Goal: Information Seeking & Learning: Learn about a topic

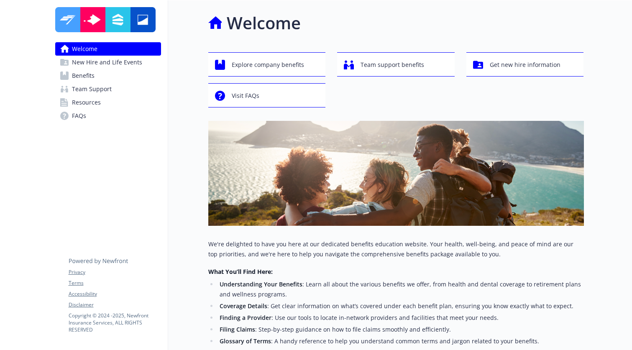
click at [90, 76] on span "Benefits" at bounding box center [83, 75] width 23 height 13
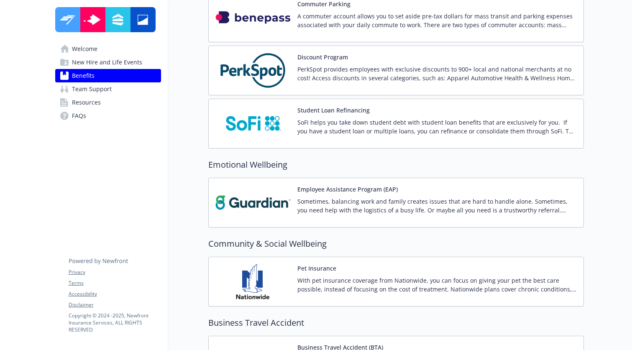
scroll to position [1541, 0]
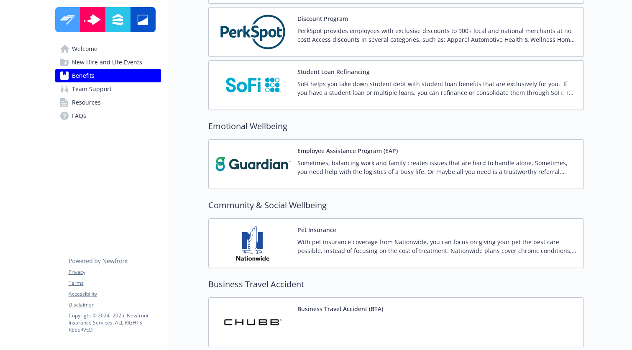
click at [362, 151] on button "Employee Assistance Program (EAP)" at bounding box center [347, 150] width 100 height 9
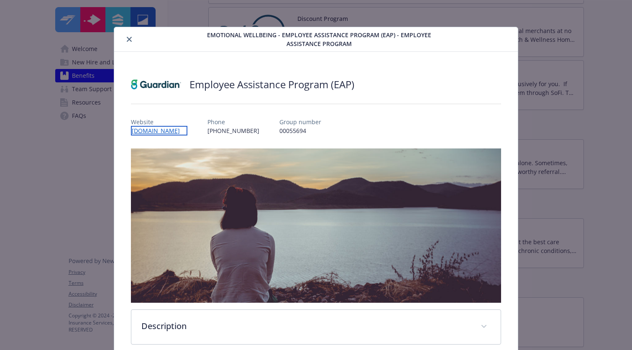
click at [169, 132] on link "[DOMAIN_NAME]" at bounding box center [159, 131] width 56 height 10
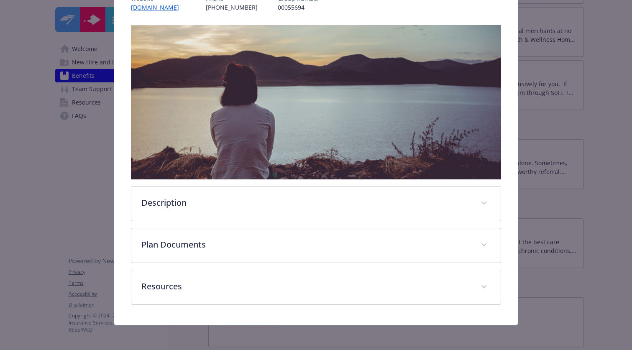
scroll to position [124, 0]
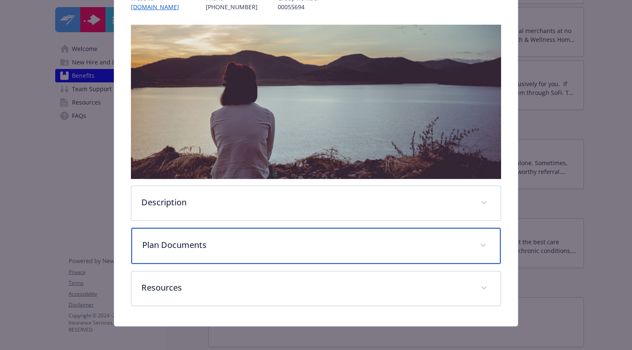
click at [168, 239] on p "Plan Documents" at bounding box center [305, 245] width 327 height 13
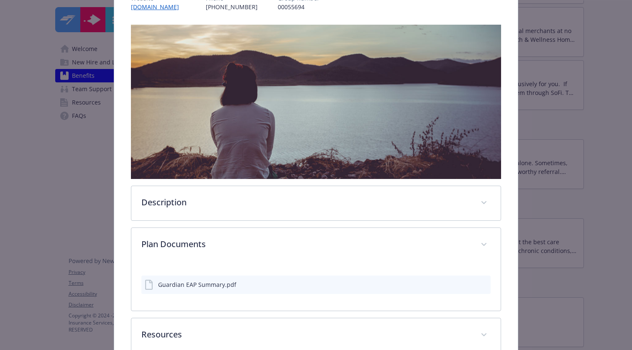
click at [217, 288] on div "Guardian EAP Summary.pdf" at bounding box center [191, 285] width 92 height 10
click at [479, 284] on icon "preview file" at bounding box center [483, 284] width 8 height 6
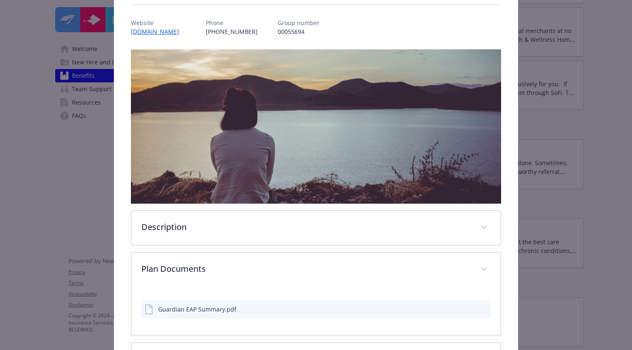
scroll to position [0, 0]
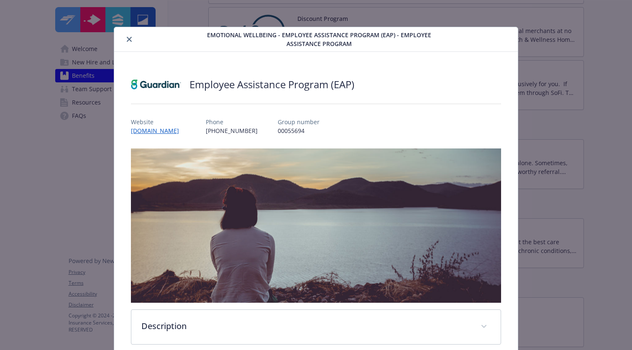
click at [130, 41] on icon "close" at bounding box center [129, 39] width 5 height 5
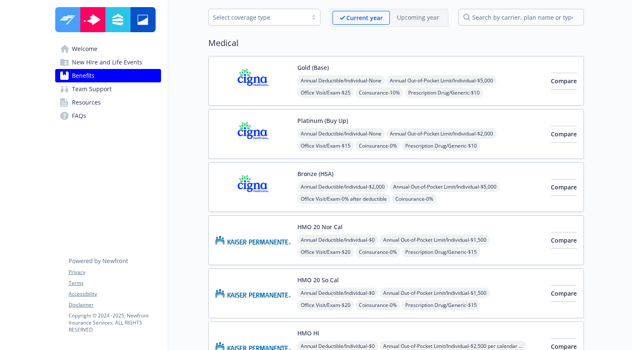
scroll to position [31, 0]
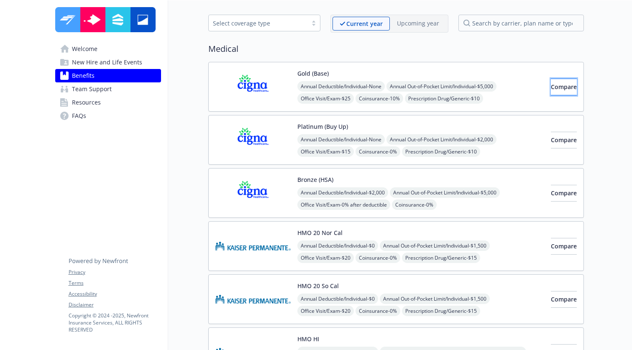
click at [551, 91] on button "Compare" at bounding box center [564, 87] width 26 height 17
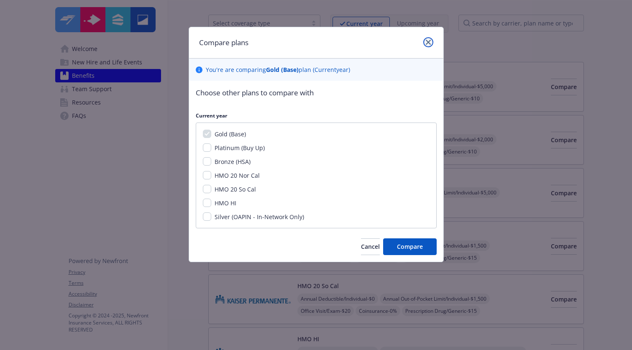
click at [426, 43] on icon "close" at bounding box center [428, 42] width 5 height 5
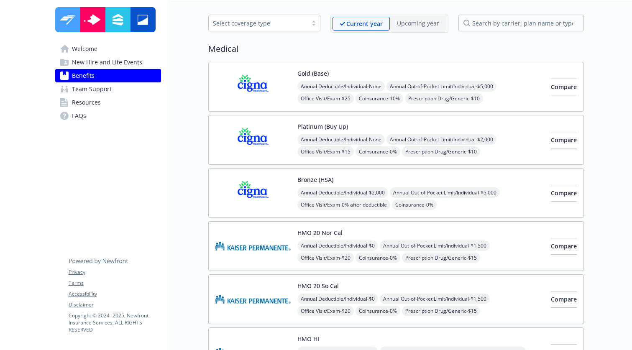
click at [254, 87] on img at bounding box center [252, 87] width 75 height 36
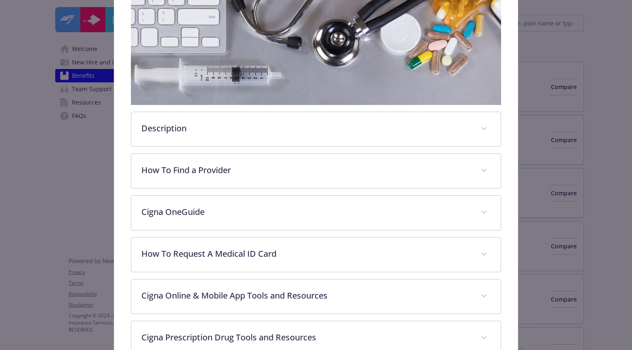
scroll to position [154, 0]
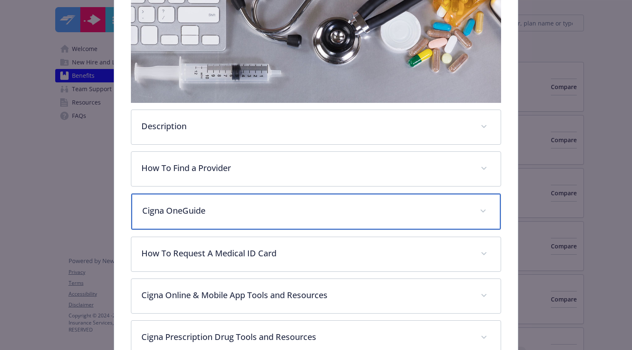
click at [186, 207] on p "Cigna OneGuide" at bounding box center [305, 210] width 327 height 13
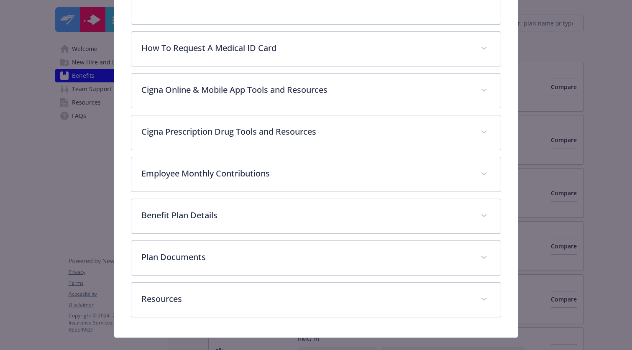
scroll to position [510, 0]
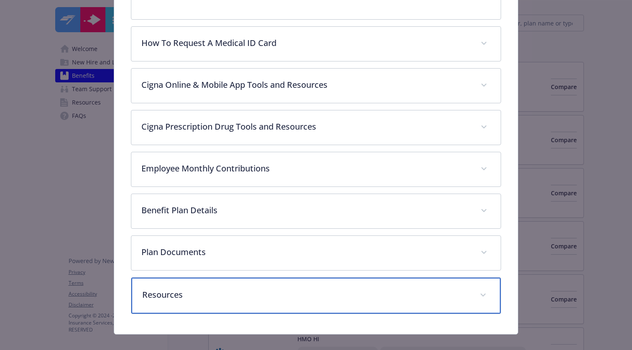
click at [182, 288] on p "Resources" at bounding box center [305, 294] width 327 height 13
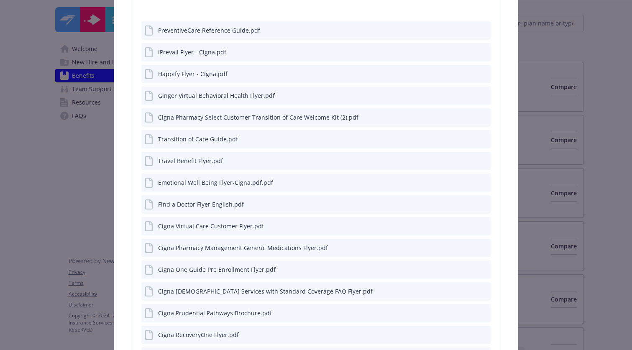
scroll to position [812, 0]
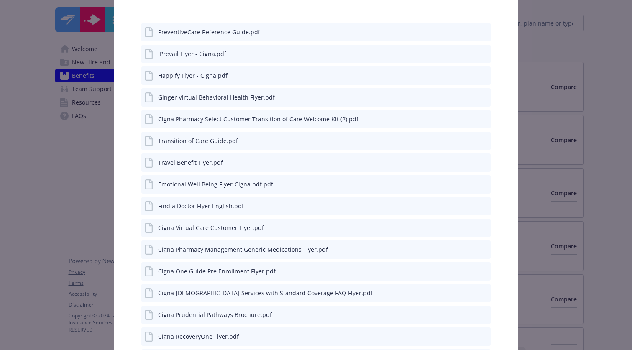
click at [479, 181] on icon "preview file" at bounding box center [483, 184] width 8 height 6
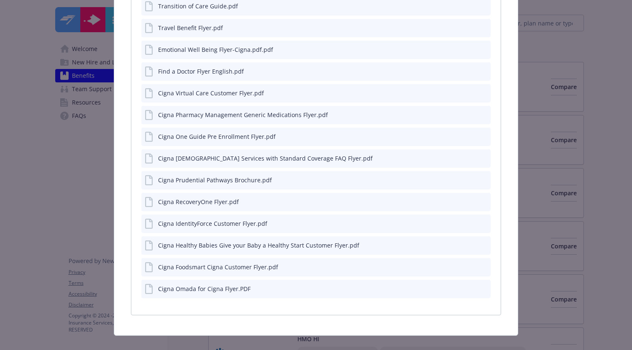
scroll to position [948, 0]
click at [479, 284] on icon "preview file" at bounding box center [483, 287] width 8 height 6
click at [480, 132] on icon "preview file" at bounding box center [483, 135] width 8 height 6
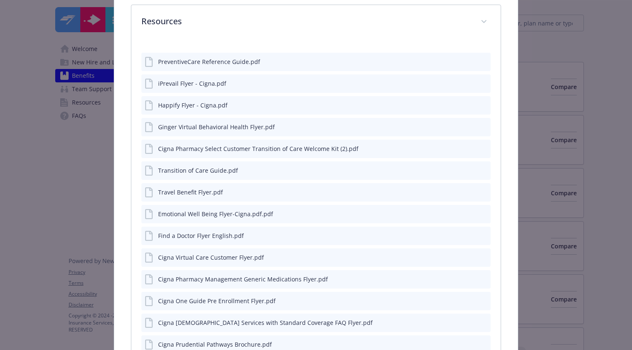
scroll to position [780, 0]
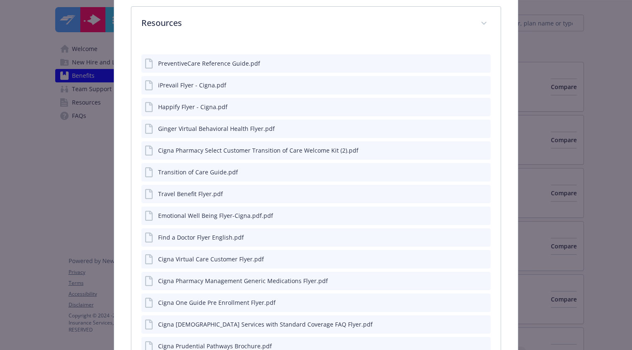
click at [479, 125] on icon "preview file" at bounding box center [483, 128] width 8 height 6
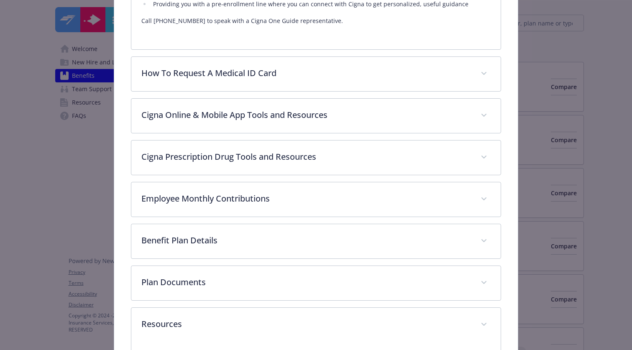
scroll to position [591, 0]
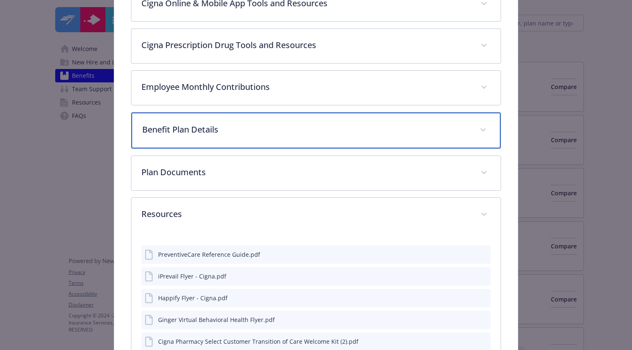
click at [205, 123] on p "Benefit Plan Details" at bounding box center [305, 129] width 327 height 13
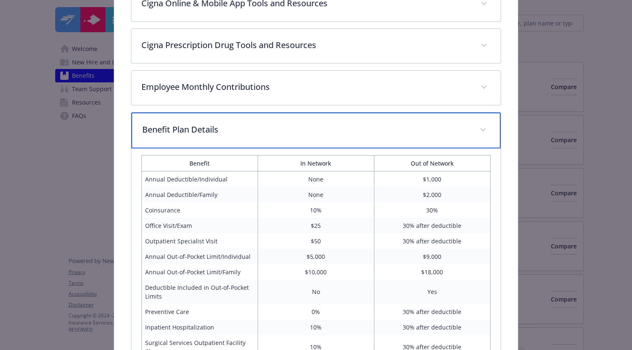
click at [205, 123] on p "Benefit Plan Details" at bounding box center [305, 129] width 327 height 13
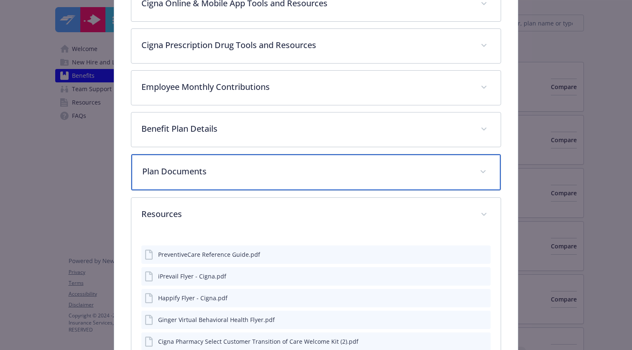
click at [188, 165] on p "Plan Documents" at bounding box center [305, 171] width 327 height 13
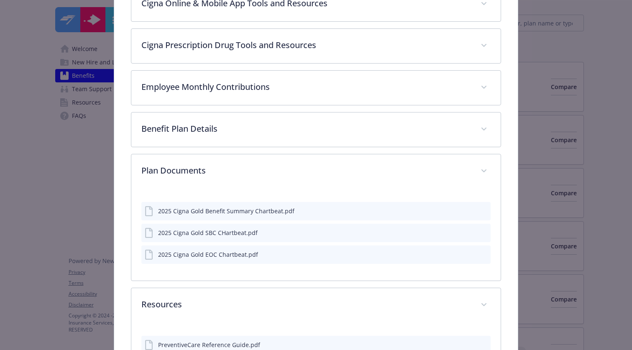
click at [479, 207] on icon "preview file" at bounding box center [483, 210] width 8 height 6
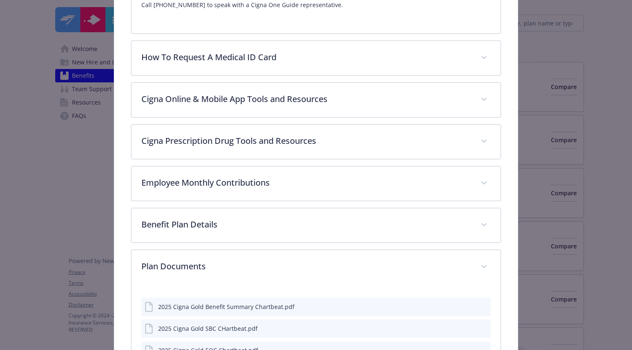
scroll to position [0, 0]
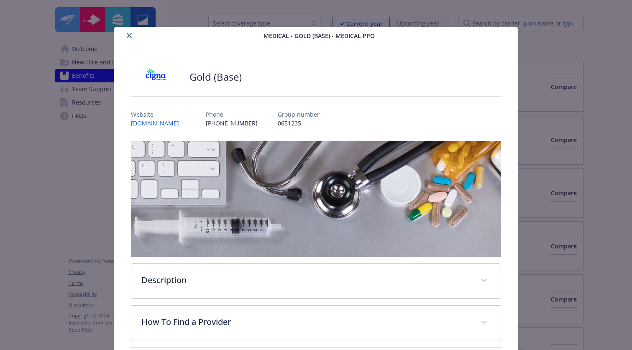
click at [128, 36] on icon "close" at bounding box center [129, 35] width 5 height 5
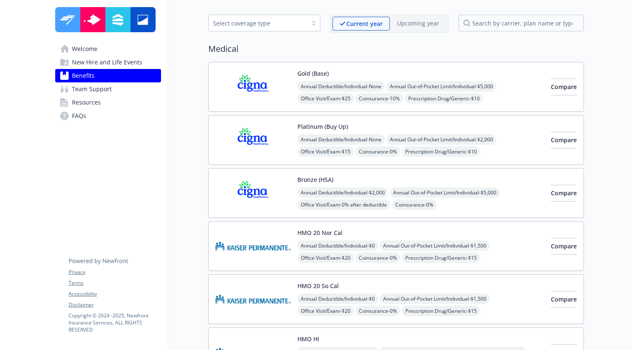
click at [86, 105] on span "Resources" at bounding box center [86, 102] width 29 height 13
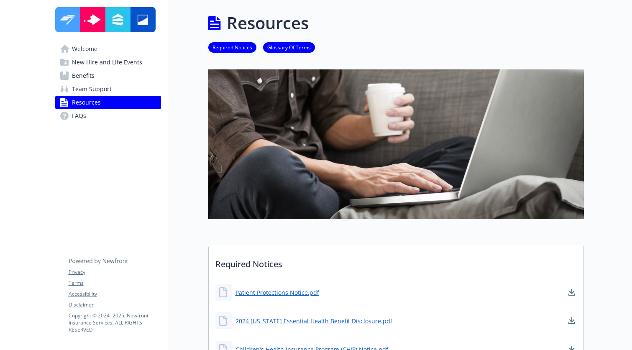
click at [82, 76] on span "Benefits" at bounding box center [83, 75] width 23 height 13
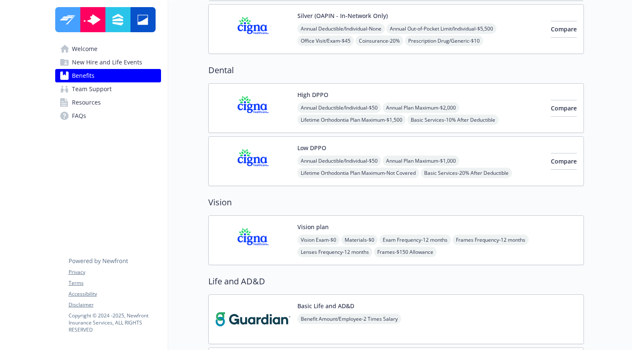
scroll to position [323, 0]
